Goal: Task Accomplishment & Management: Complete application form

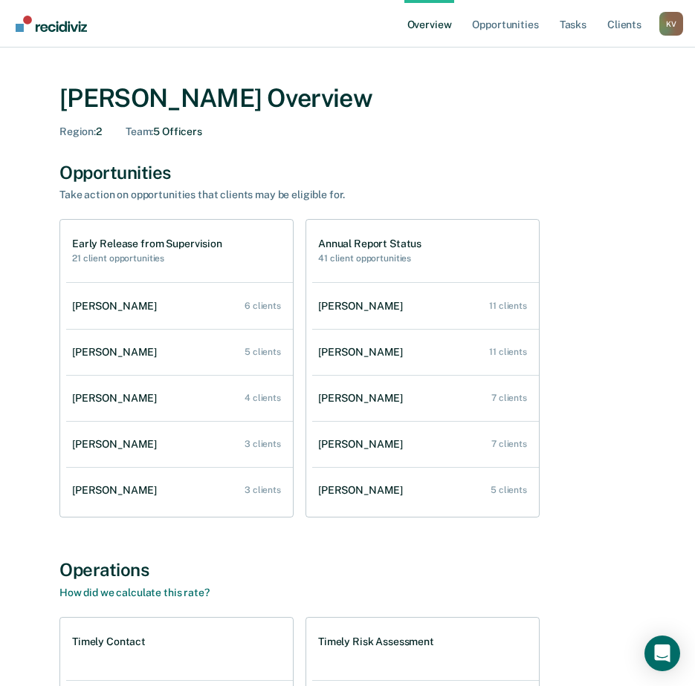
click at [36, 405] on div "[PERSON_NAME] Overview Region : 2 Team : 5 Officers Opportunities Take action o…" at bounding box center [347, 505] width 659 height 880
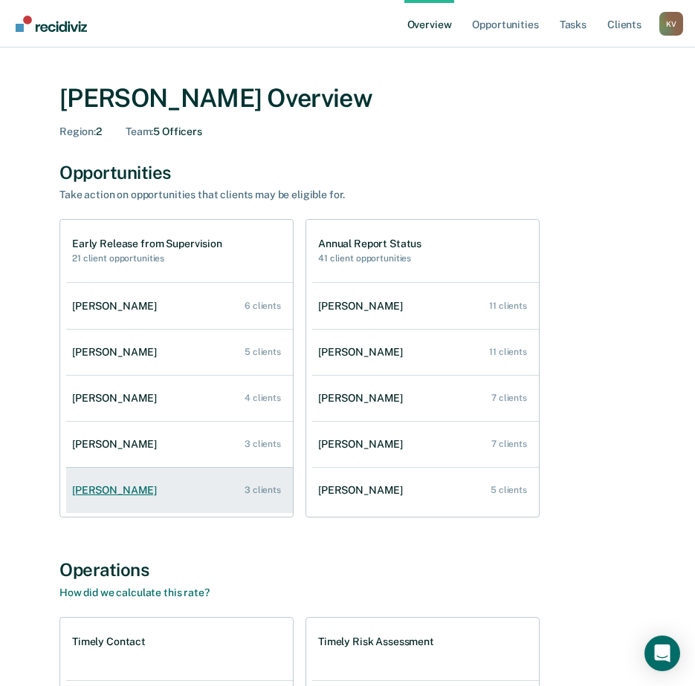
click at [156, 495] on div "[PERSON_NAME]" at bounding box center [117, 490] width 91 height 13
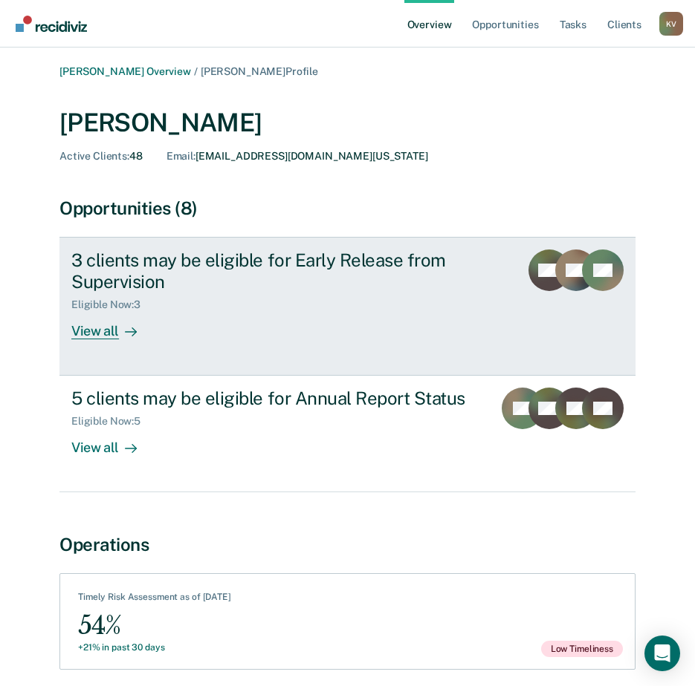
click at [111, 335] on div "View all" at bounding box center [112, 325] width 83 height 29
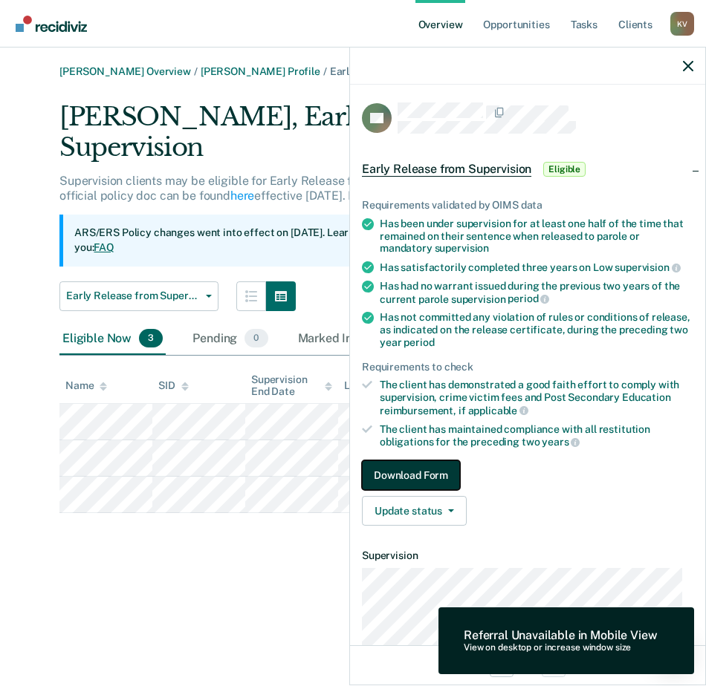
click at [430, 471] on button "Download Form" at bounding box center [411, 476] width 98 height 30
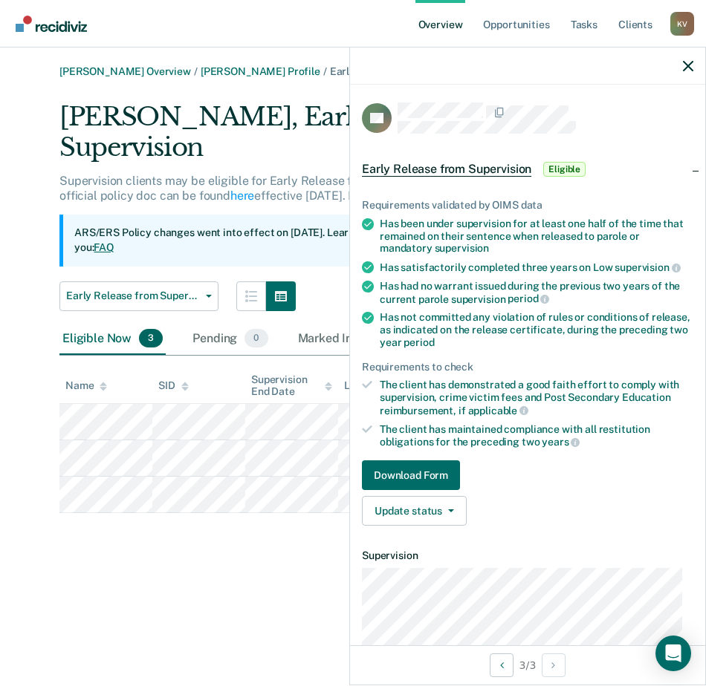
click at [483, 471] on link "Download Form" at bounding box center [527, 476] width 331 height 30
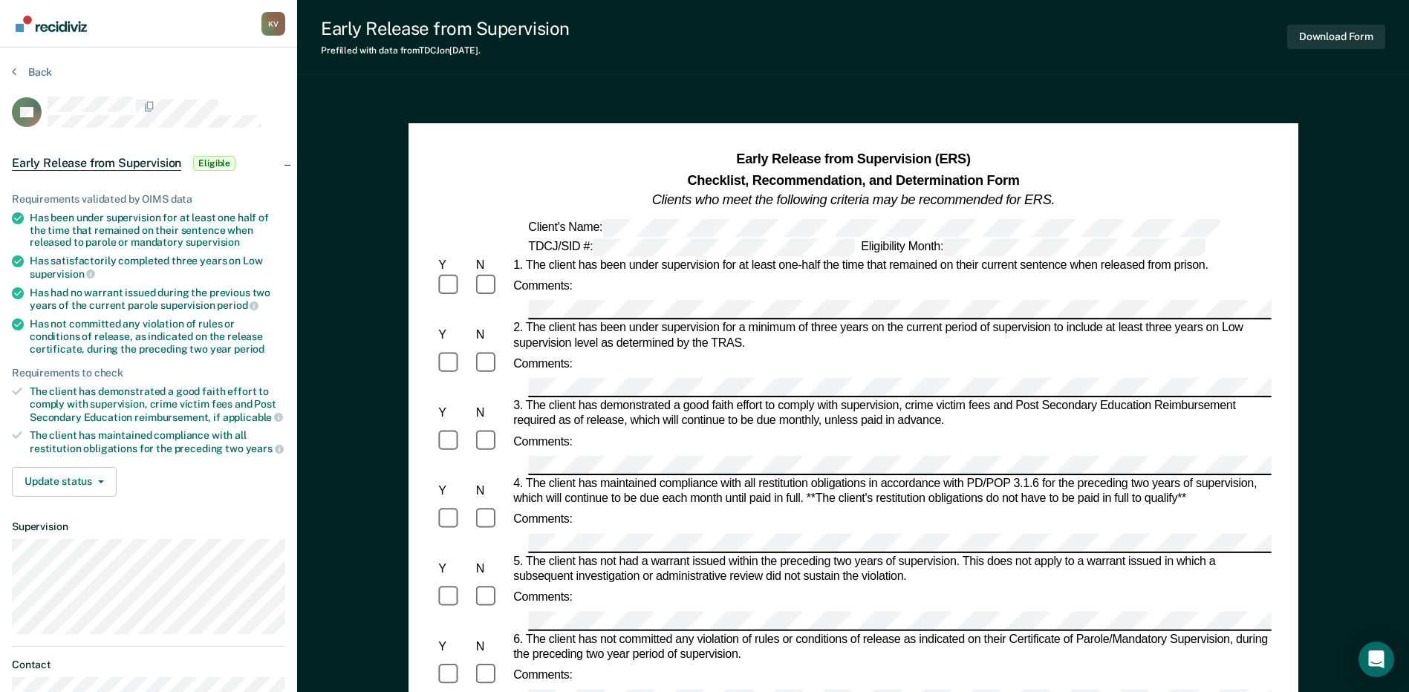
click at [683, 293] on div "Comments:" at bounding box center [853, 286] width 836 height 27
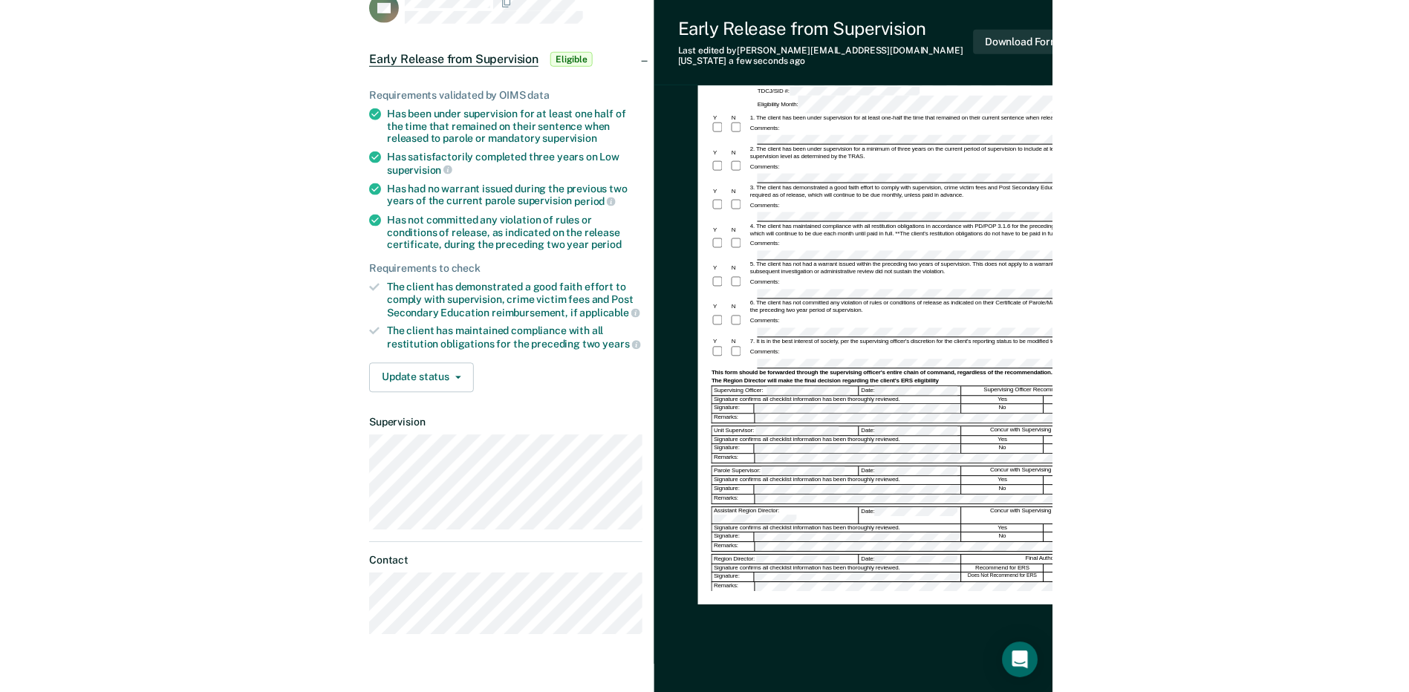
scroll to position [143, 0]
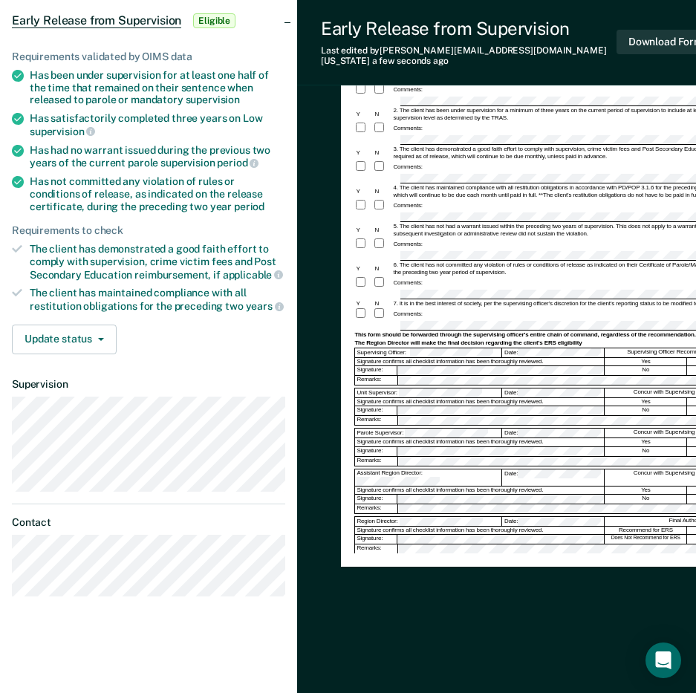
drag, startPoint x: 410, startPoint y: 692, endPoint x: 456, endPoint y: 691, distance: 46.1
click at [456, 691] on div "Early Release from Supervision (ERS) Checklist, Recommendation, and Determinati…" at bounding box center [517, 333] width 441 height 745
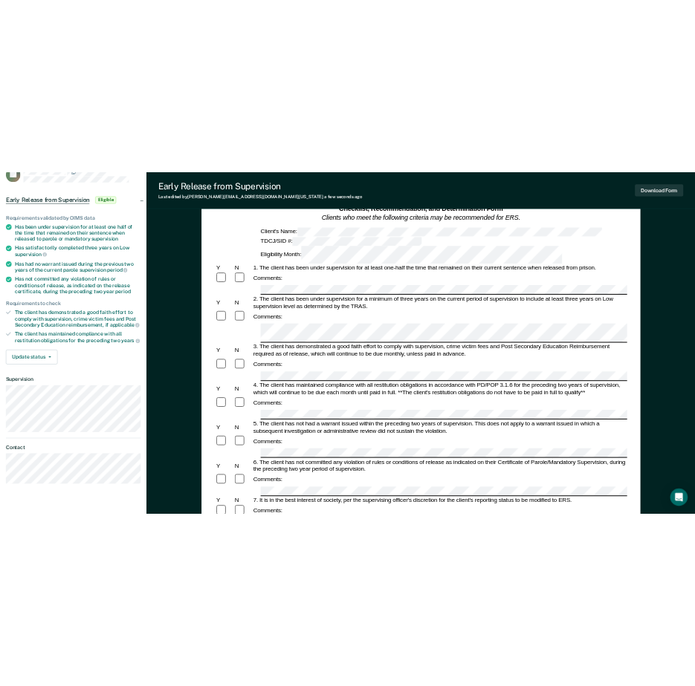
scroll to position [149, 0]
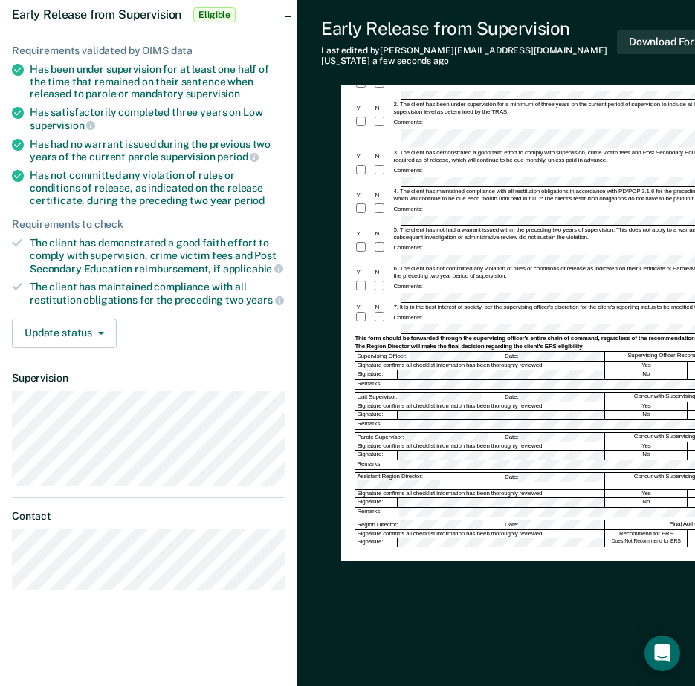
click at [513, 227] on div "5. The client has not had a warrant issued within the preceding two years of su…" at bounding box center [580, 234] width 377 height 15
click at [516, 203] on div "Comments:" at bounding box center [561, 209] width 415 height 13
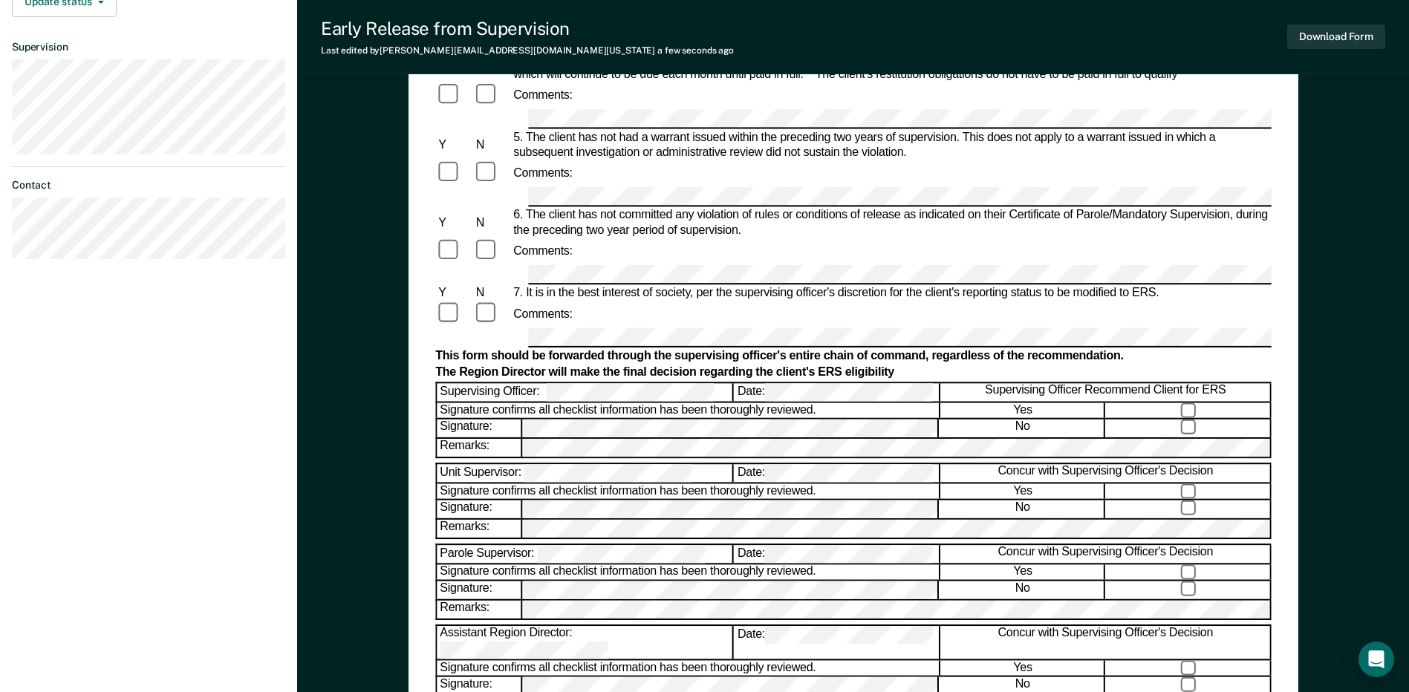
scroll to position [520, 0]
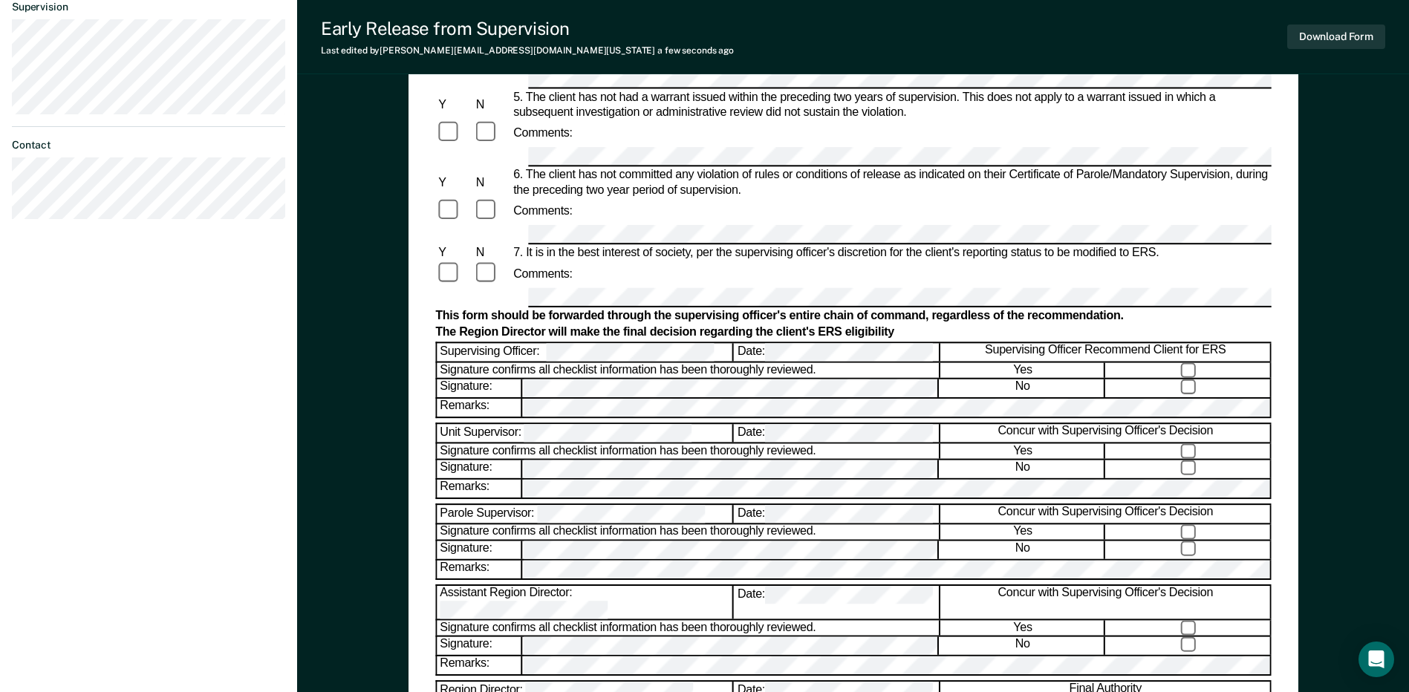
click at [652, 444] on div "Signature confirms all checklist information has been thoroughly reviewed." at bounding box center [688, 451] width 503 height 15
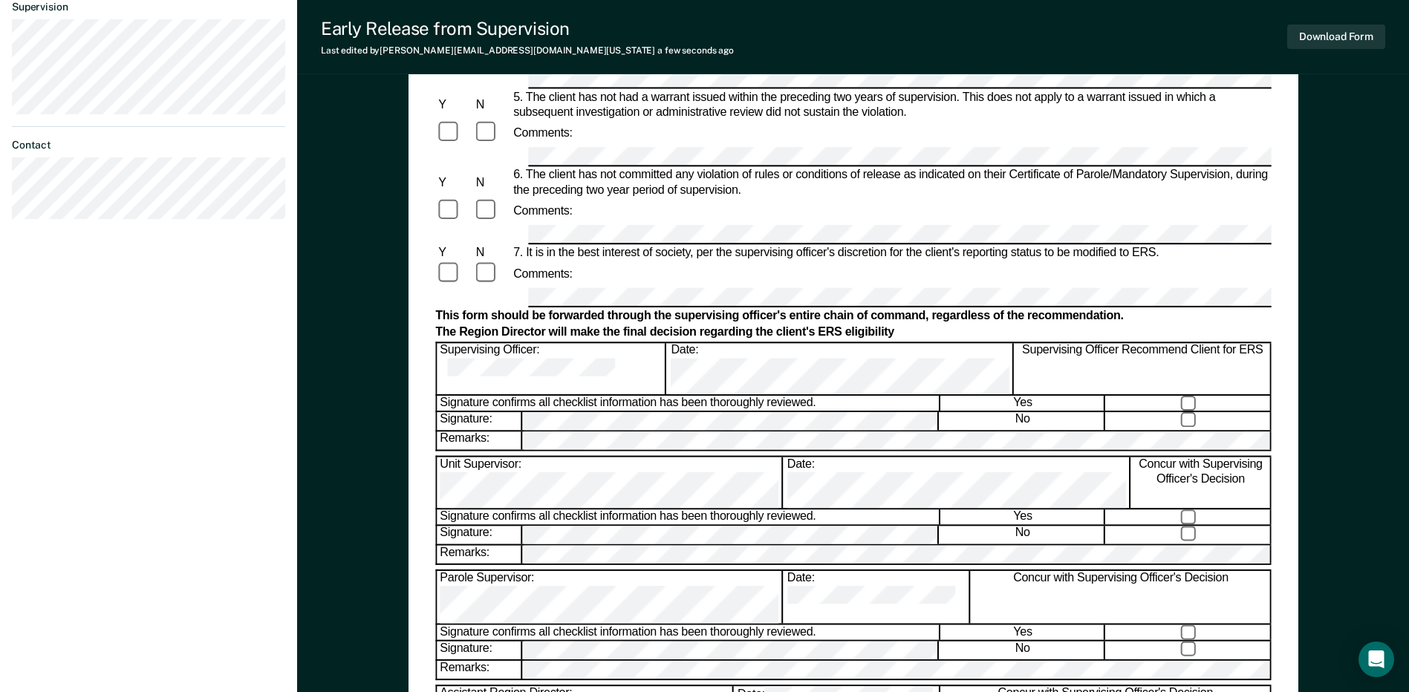
click at [599, 686] on div "Assistant Region Director:" at bounding box center [585, 702] width 296 height 33
click at [619, 686] on div "Assistant Region Director:" at bounding box center [585, 702] width 296 height 33
click at [603, 686] on div "Assistant Region Director:" at bounding box center [585, 702] width 296 height 33
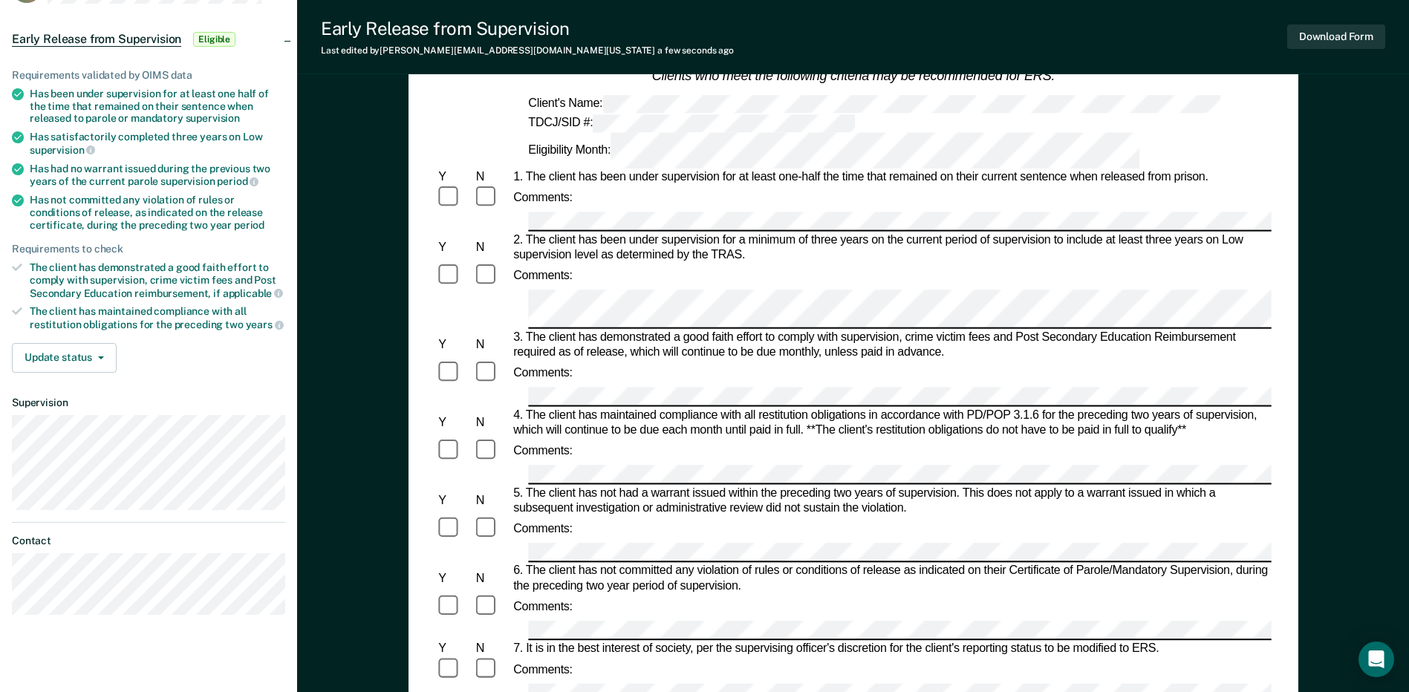
scroll to position [0, 0]
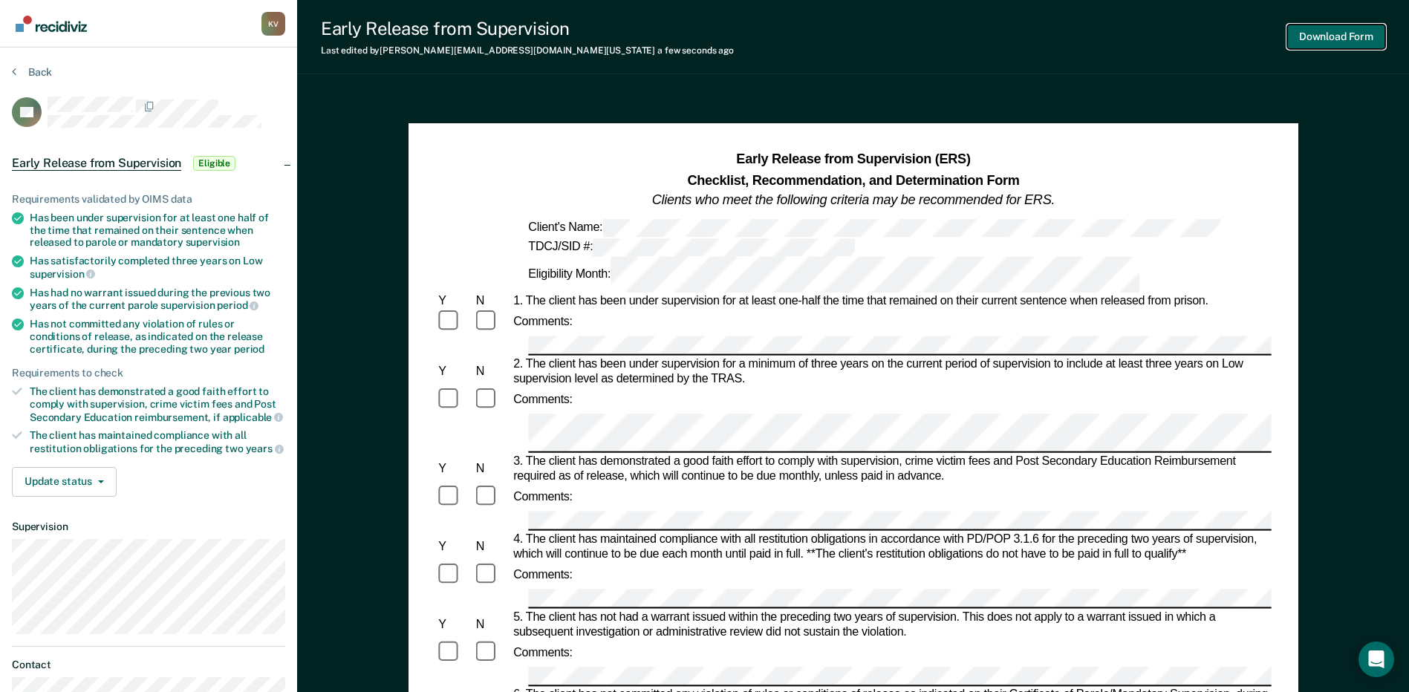
click at [1336, 26] on button "Download Form" at bounding box center [1336, 37] width 98 height 25
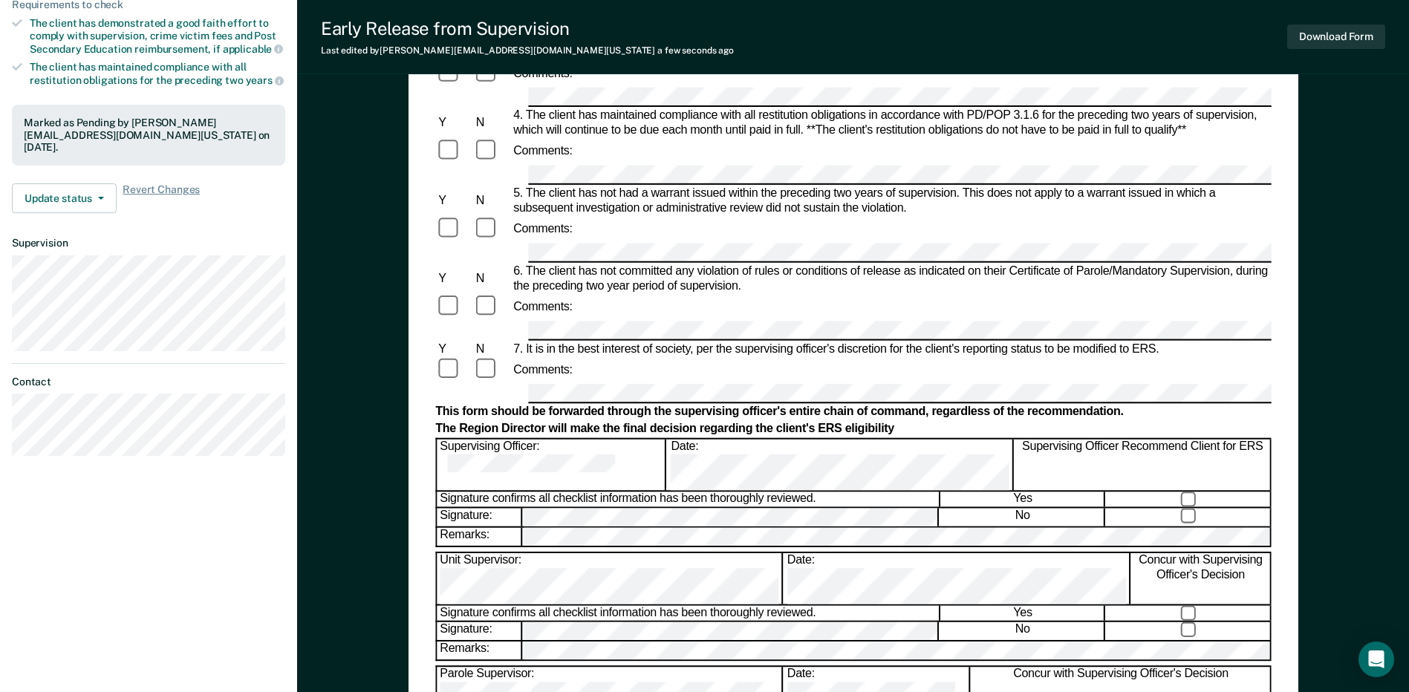
scroll to position [371, 0]
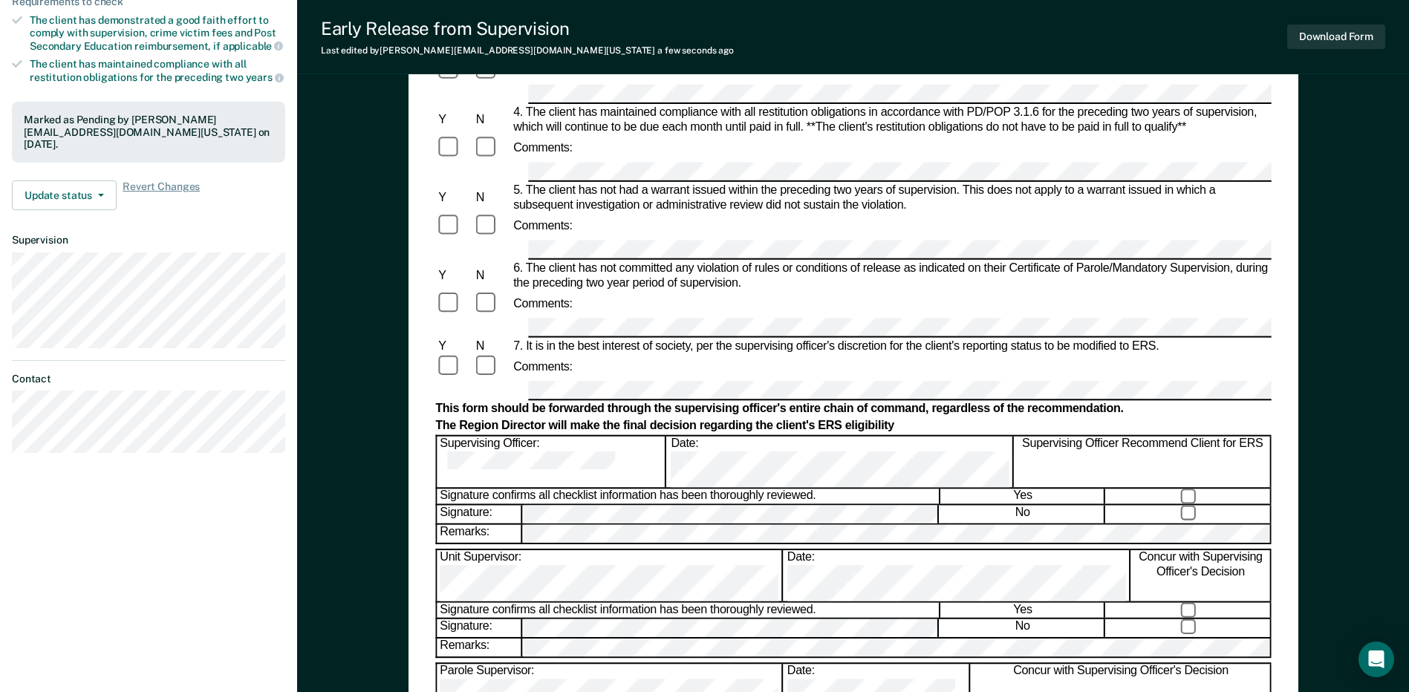
click at [1347, 21] on div "Download Form" at bounding box center [1336, 37] width 98 height 38
click at [1345, 28] on button "Download Form" at bounding box center [1336, 37] width 98 height 25
